Goal: Transaction & Acquisition: Purchase product/service

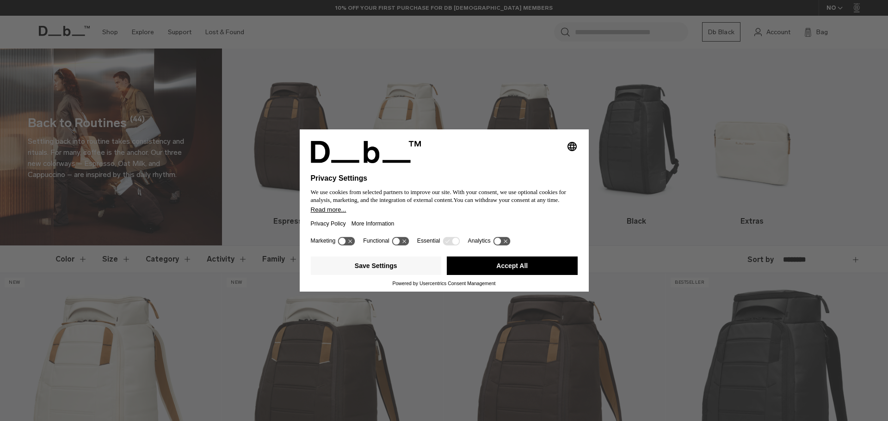
click at [479, 266] on button "Accept All" at bounding box center [512, 266] width 131 height 19
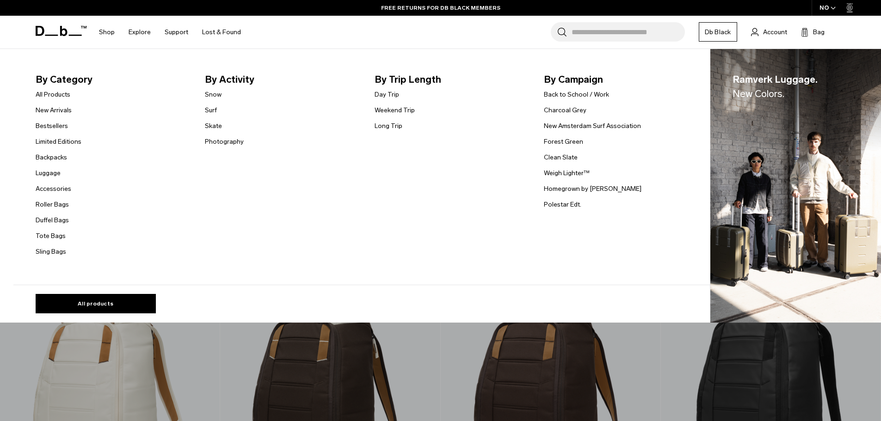
click at [55, 176] on link "Luggage" at bounding box center [48, 173] width 25 height 10
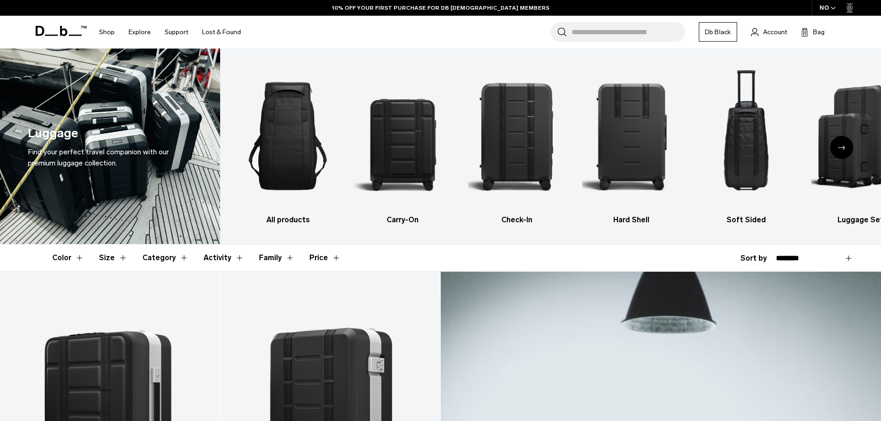
click at [839, 148] on icon "Next slide" at bounding box center [841, 148] width 7 height 4
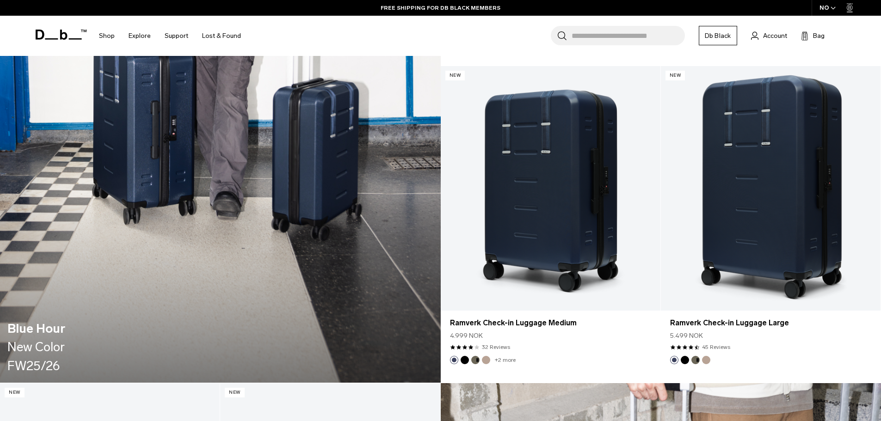
scroll to position [1249, 0]
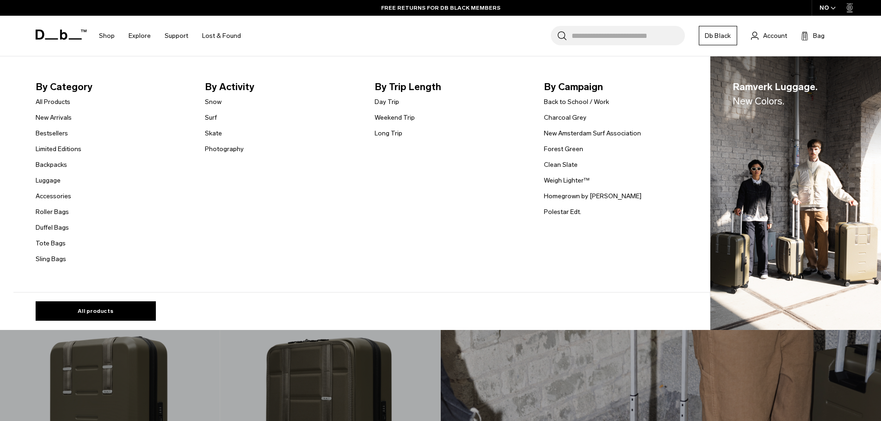
click at [409, 117] on link "Weekend Trip" at bounding box center [395, 118] width 40 height 10
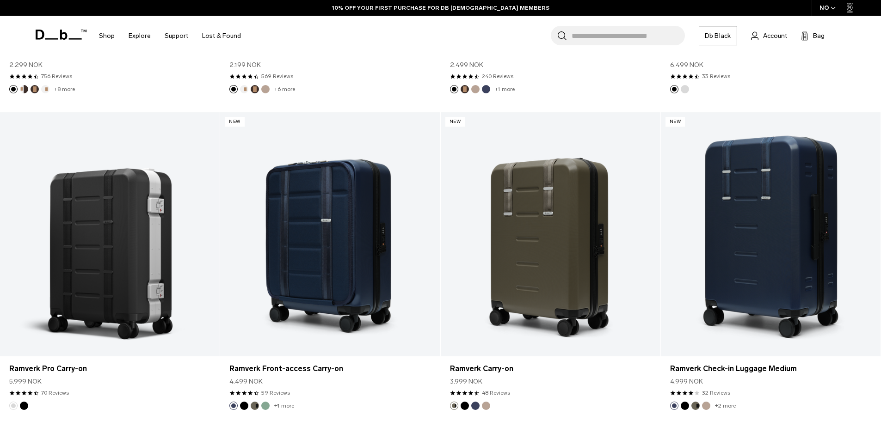
scroll to position [694, 0]
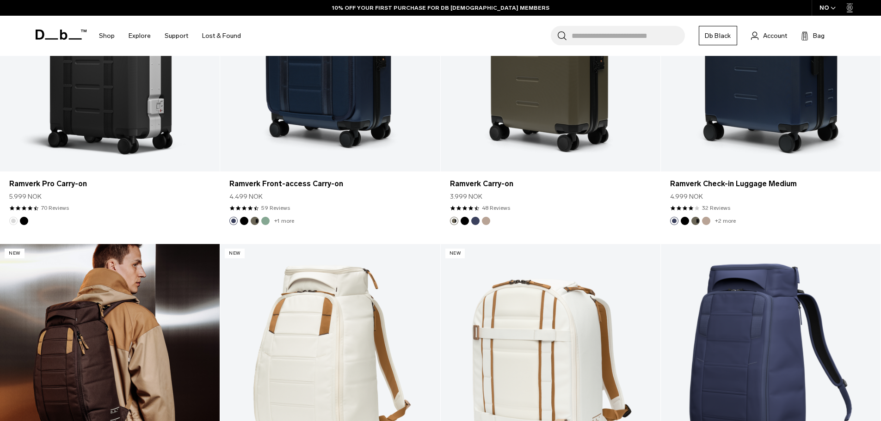
click at [130, 290] on link "Hugger Backpack 30L" at bounding box center [110, 366] width 220 height 244
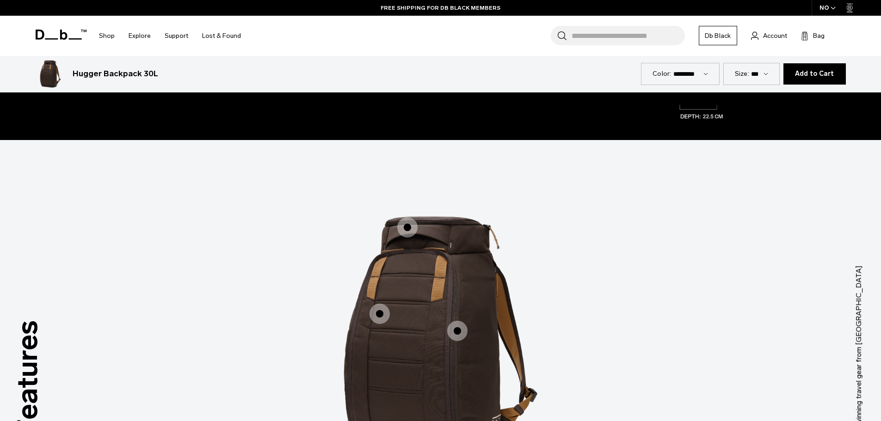
scroll to position [1388, 0]
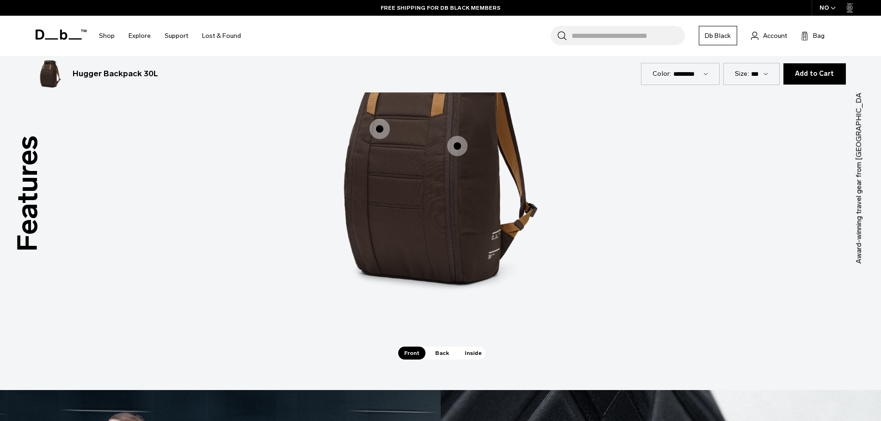
click at [380, 130] on span "1 / 3" at bounding box center [380, 129] width 20 height 20
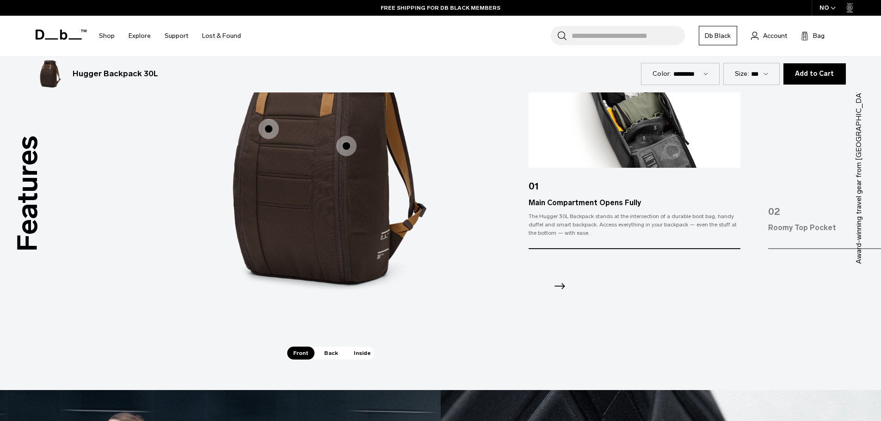
scroll to position [1249, 0]
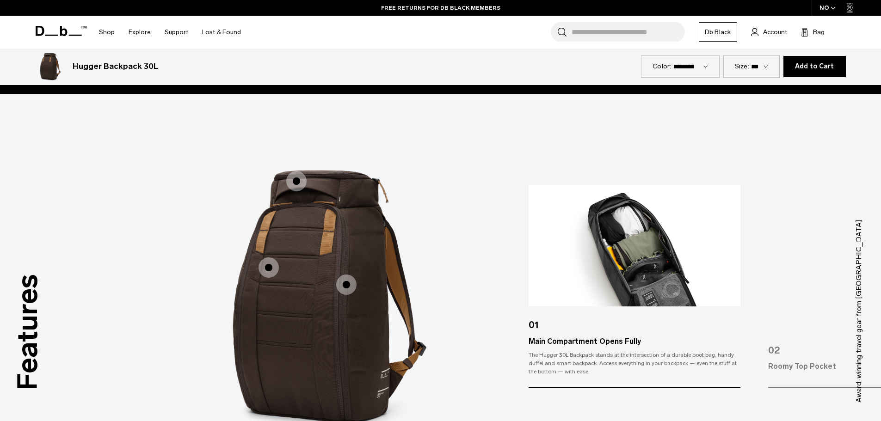
click at [343, 286] on span "1 / 3" at bounding box center [346, 285] width 20 height 20
click at [347, 286] on span "1 / 3" at bounding box center [346, 285] width 20 height 20
click at [297, 178] on span "1 / 3" at bounding box center [296, 181] width 20 height 20
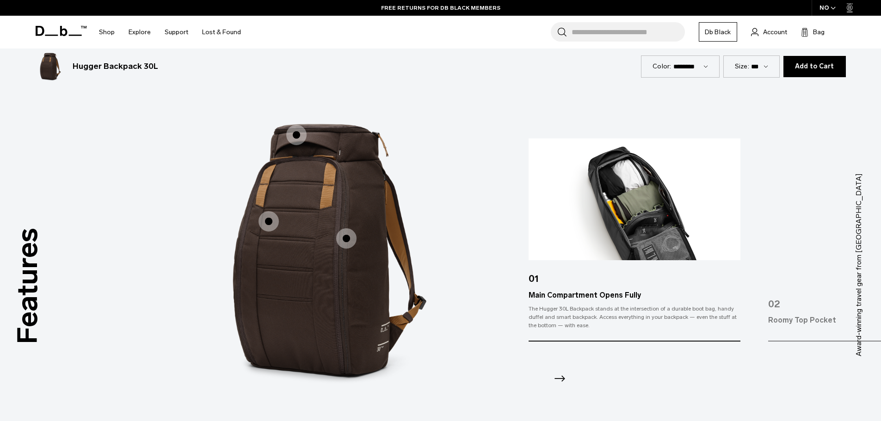
scroll to position [1342, 0]
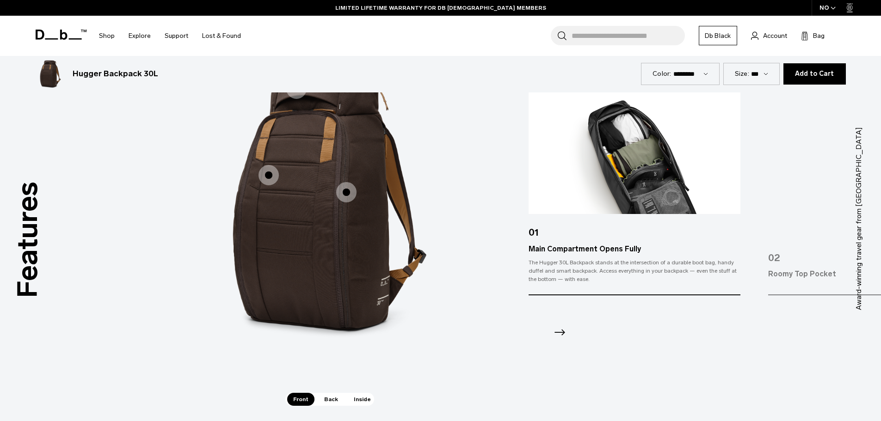
drag, startPoint x: 742, startPoint y: 230, endPoint x: 555, endPoint y: 239, distance: 187.1
click at [555, 239] on div "01 Main Compartment Opens Fully The Hugger 30L Backpack stands at the intersect…" at bounding box center [705, 220] width 353 height 254
click at [792, 281] on div "Roomy top pocket gives quick access to your essentials." at bounding box center [874, 282] width 212 height 4
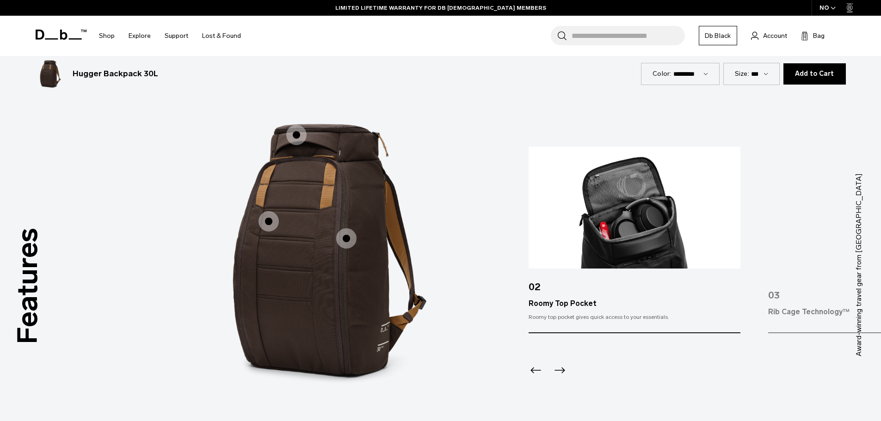
scroll to position [1203, 0]
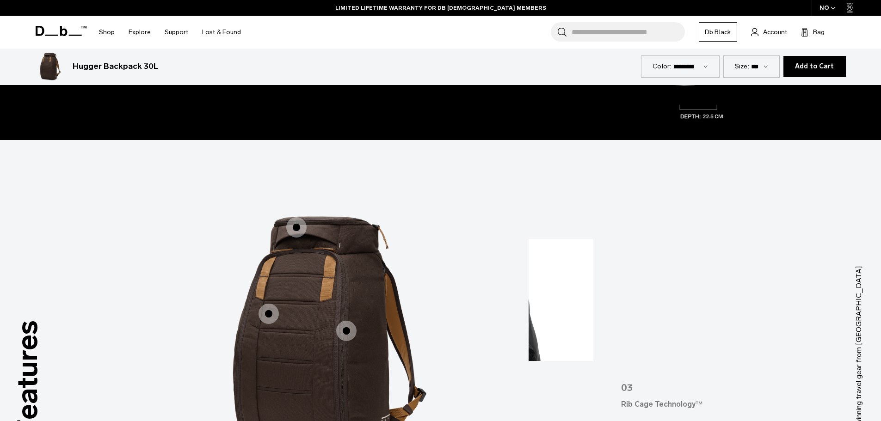
click at [469, 328] on div "Features Tap a hotspot to learn more Award-winning travel gear from Scandinavia…" at bounding box center [440, 358] width 881 height 436
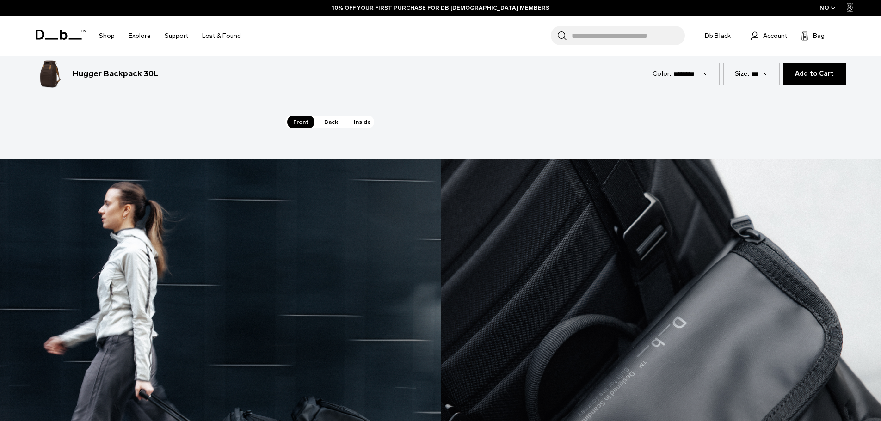
scroll to position [1481, 0]
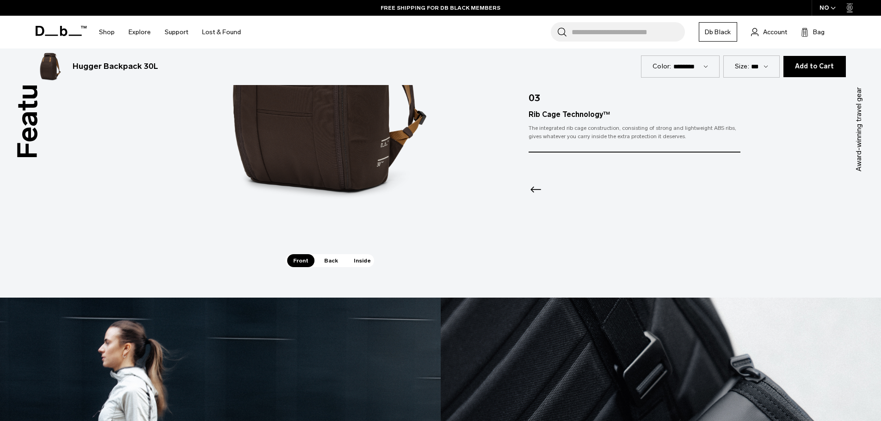
click at [324, 264] on span "Back" at bounding box center [331, 260] width 26 height 13
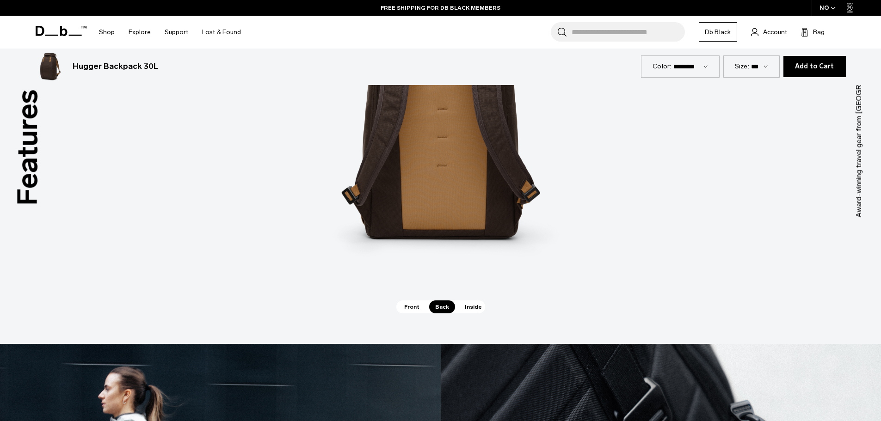
scroll to position [1203, 0]
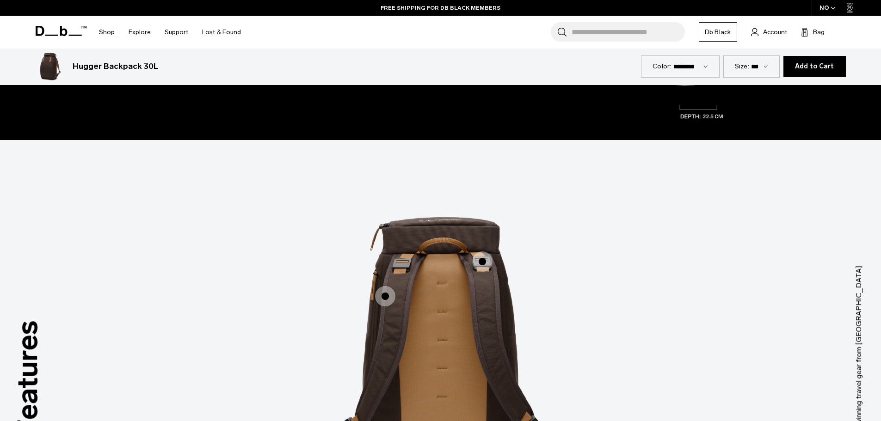
click at [387, 300] on span "2 / 3" at bounding box center [385, 296] width 20 height 20
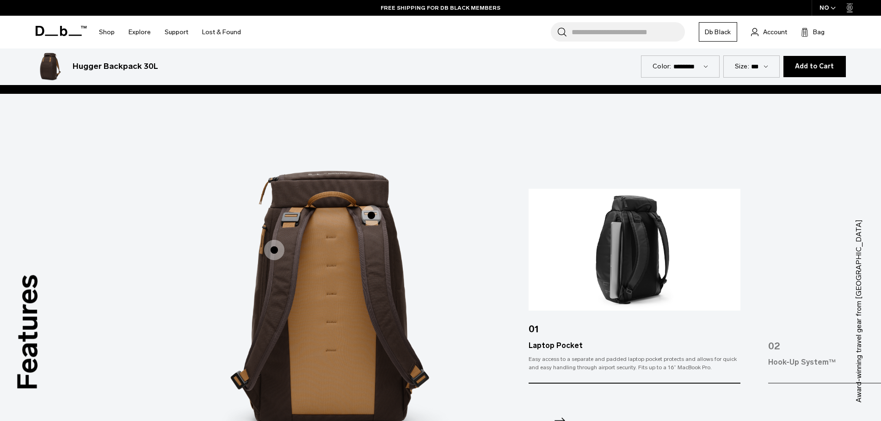
scroll to position [1295, 0]
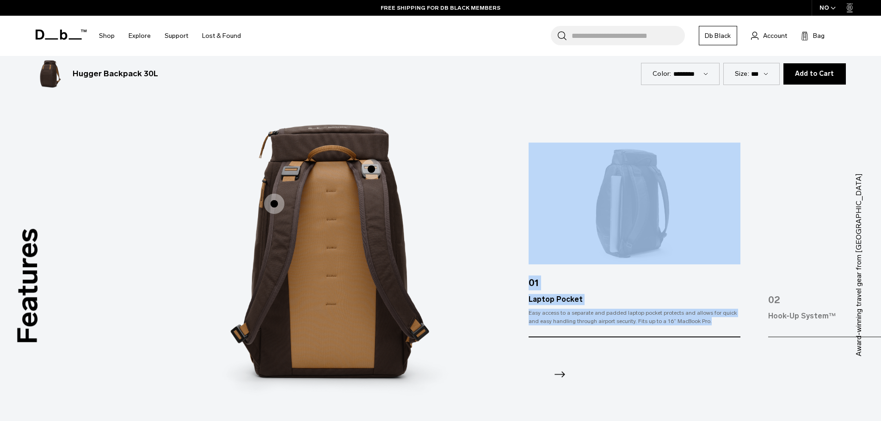
drag, startPoint x: 758, startPoint y: 227, endPoint x: 612, endPoint y: 229, distance: 146.7
click at [613, 230] on div "01 Laptop Pocket Easy access to a separate and padded laptop pocket protects an…" at bounding box center [705, 265] width 353 height 245
click at [806, 252] on img at bounding box center [874, 204] width 212 height 122
click at [794, 315] on div "Hook-Up System™" at bounding box center [874, 316] width 212 height 11
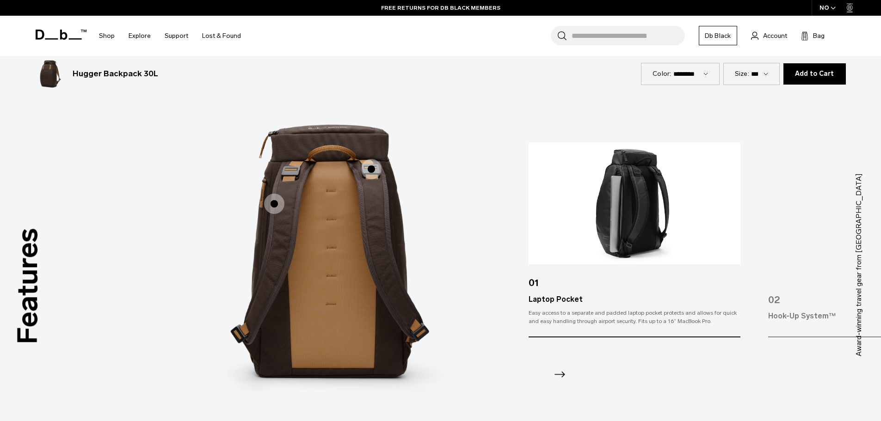
click at [561, 378] on icon "Next slide" at bounding box center [559, 374] width 15 height 15
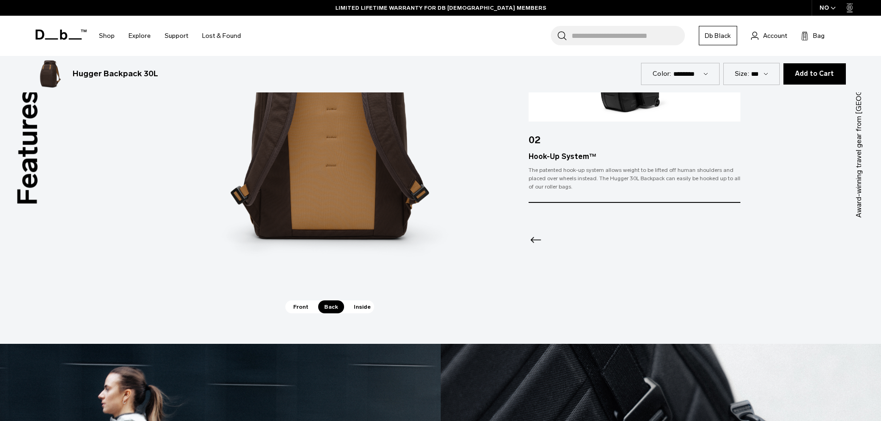
scroll to position [1481, 0]
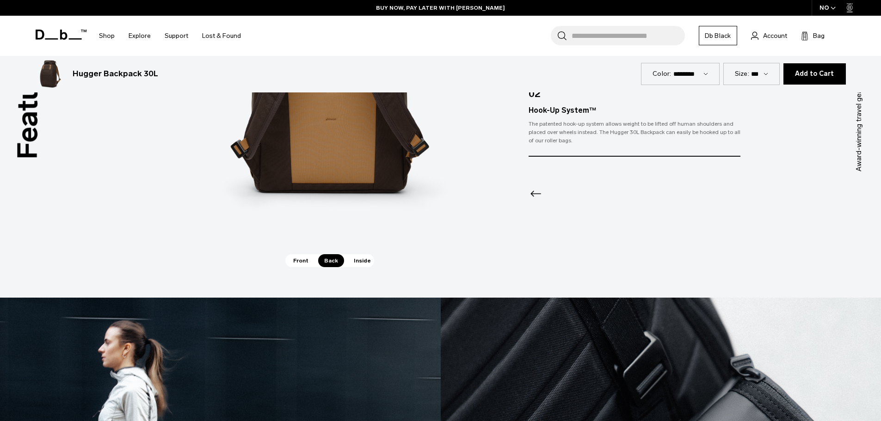
click at [357, 261] on span "Inside" at bounding box center [362, 260] width 29 height 13
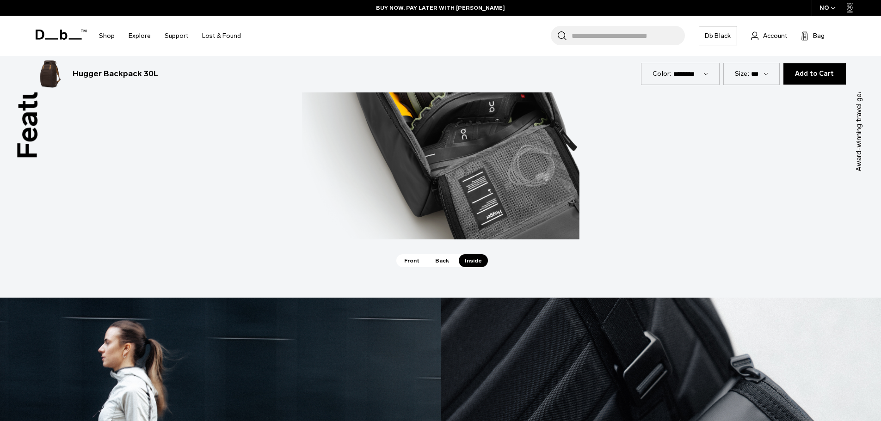
scroll to position [1295, 0]
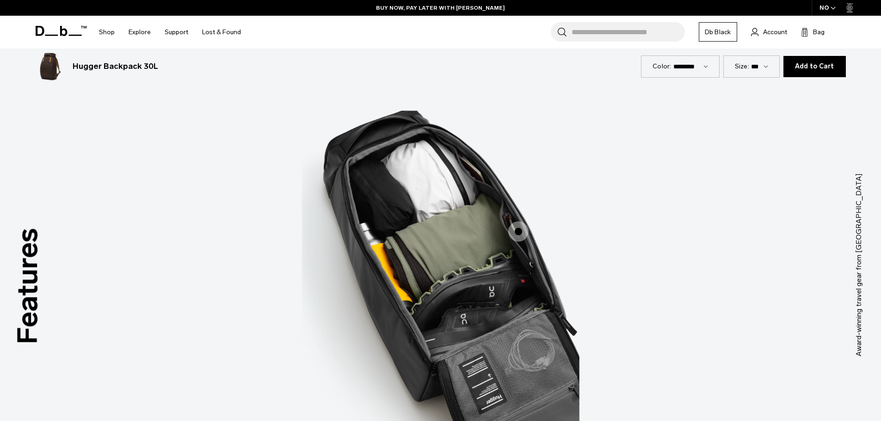
click at [522, 228] on span "3 / 3" at bounding box center [518, 232] width 20 height 20
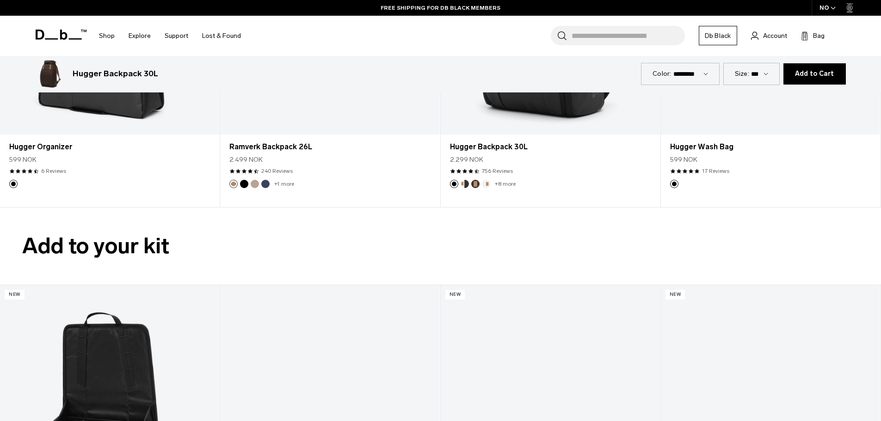
scroll to position [3007, 0]
